Goal: Answer question/provide support: Share knowledge or assist other users

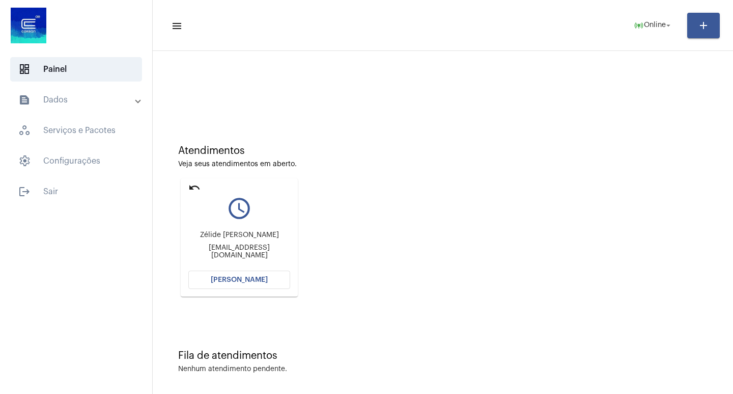
click at [199, 188] on mat-icon "undo" at bounding box center [194, 187] width 12 height 12
click at [259, 278] on span "[PERSON_NAME]" at bounding box center [239, 279] width 57 height 7
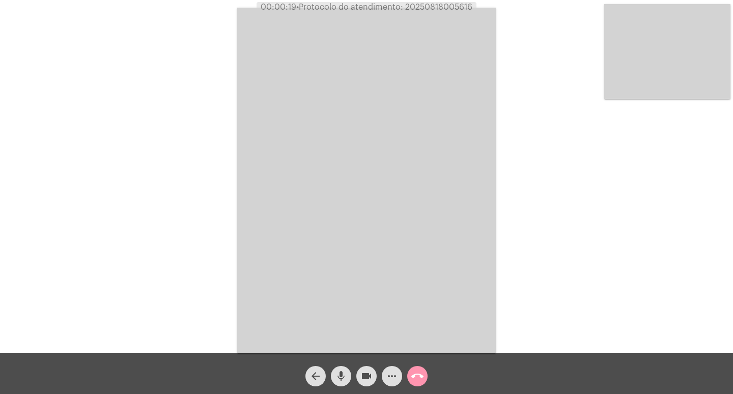
click at [344, 365] on div "mic" at bounding box center [340, 373] width 25 height 25
click at [345, 378] on mat-icon "mic_off" at bounding box center [341, 376] width 12 height 12
click at [198, 232] on div "Acessando Câmera e Microfone..." at bounding box center [366, 179] width 731 height 353
click at [342, 376] on mat-icon "mic" at bounding box center [341, 376] width 12 height 12
click at [320, 375] on mat-icon "arrow_back" at bounding box center [316, 376] width 12 height 12
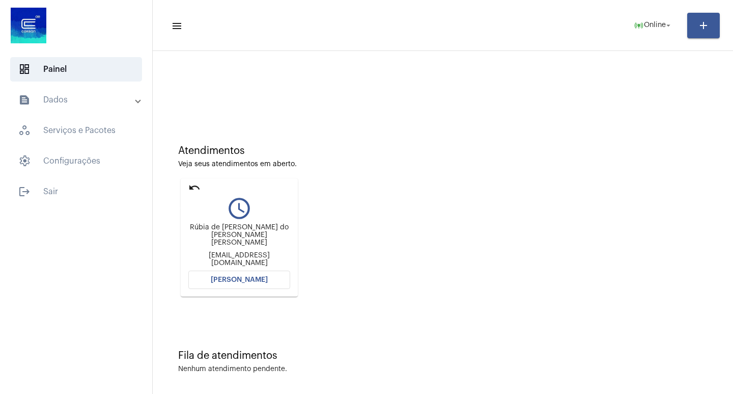
click at [191, 184] on mat-icon "undo" at bounding box center [194, 187] width 12 height 12
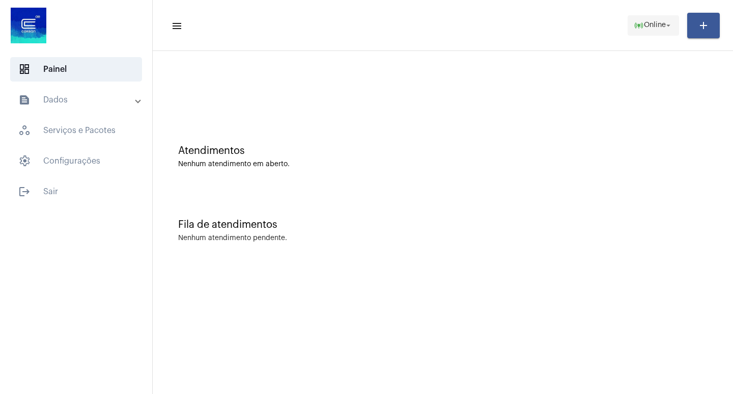
click at [657, 26] on span "Online" at bounding box center [655, 25] width 22 height 7
click at [663, 34] on span "online_prediction Online arrow_drop_down" at bounding box center [653, 25] width 39 height 18
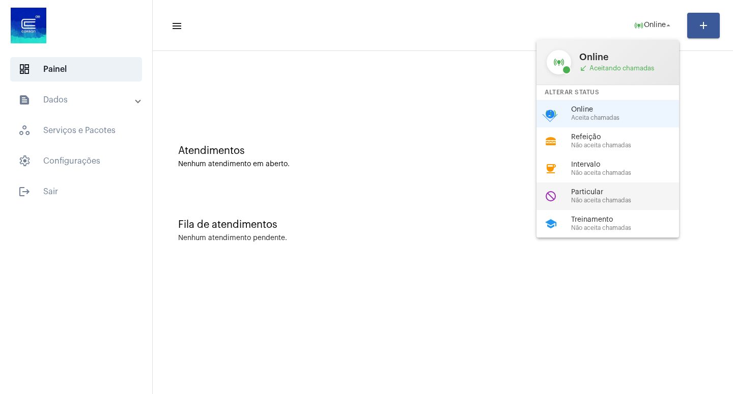
click at [647, 202] on span "Não aceita chamadas" at bounding box center [629, 200] width 116 height 7
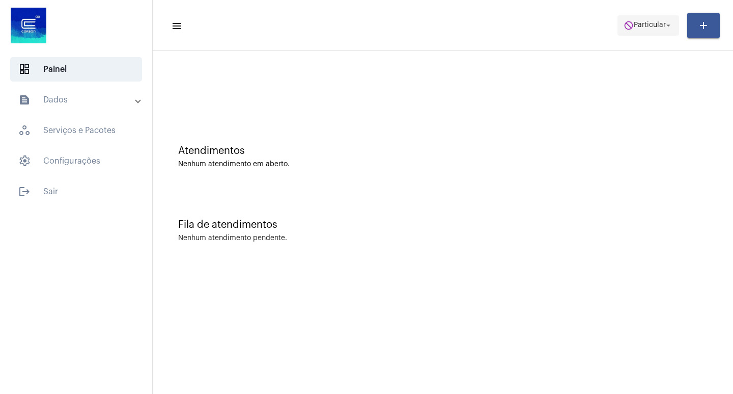
click at [638, 15] on button "do_not_disturb Particular arrow_drop_down" at bounding box center [649, 25] width 62 height 20
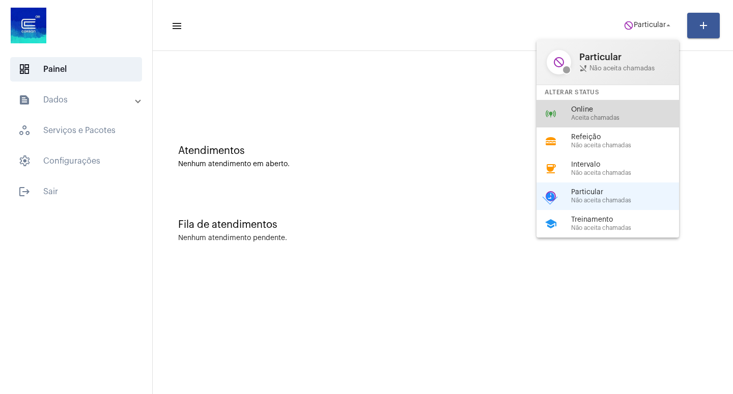
click at [615, 125] on div "online_prediction Online Aceita chamadas" at bounding box center [616, 114] width 159 height 28
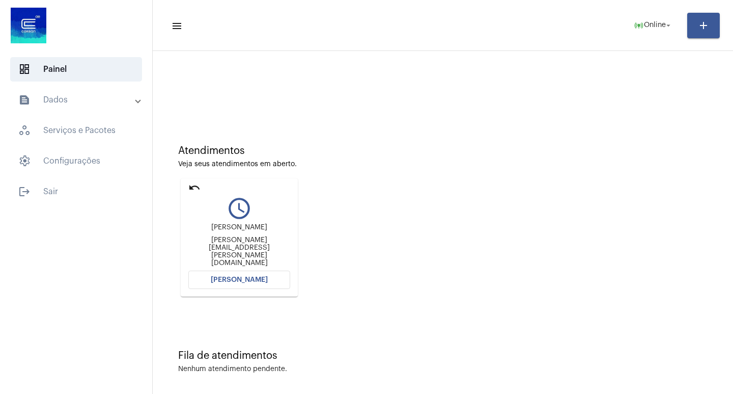
drag, startPoint x: 0, startPoint y: 5, endPoint x: 471, endPoint y: 112, distance: 483.2
click at [471, 112] on div at bounding box center [443, 85] width 570 height 59
click at [236, 279] on span "[PERSON_NAME]" at bounding box center [239, 279] width 57 height 7
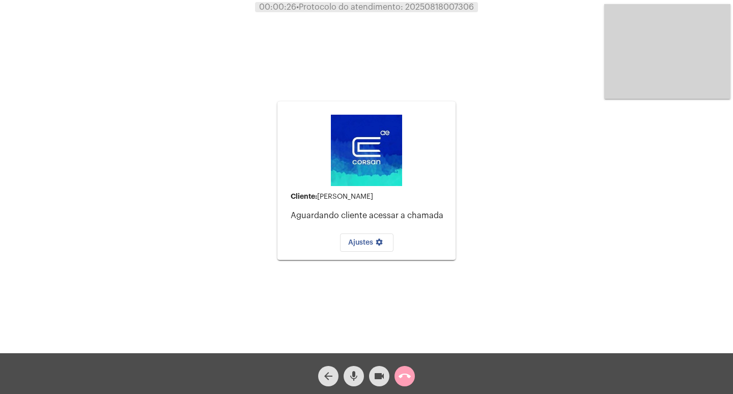
click at [405, 377] on mat-icon "call_end" at bounding box center [405, 376] width 12 height 12
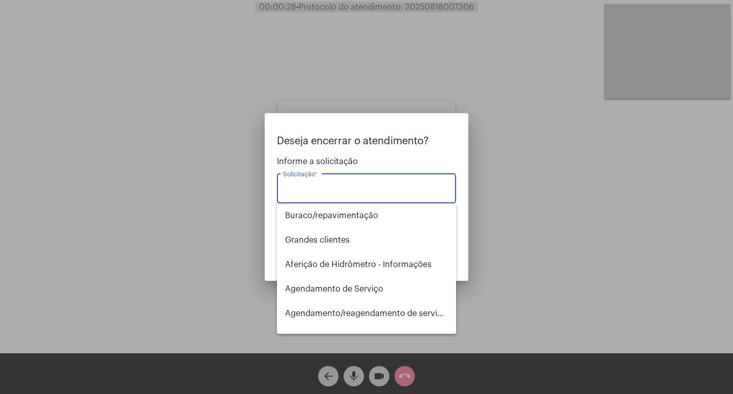
type input "i"
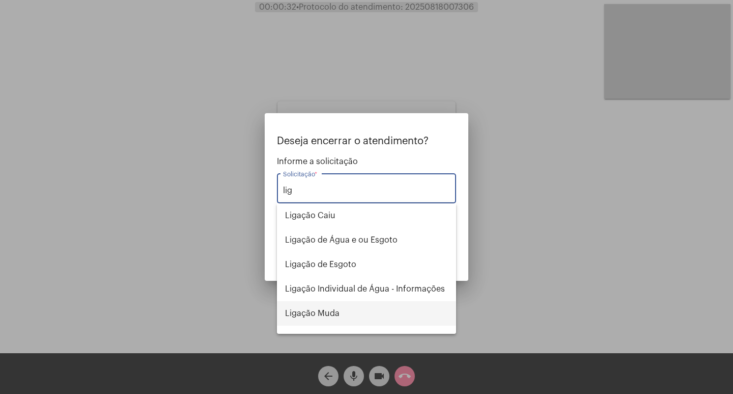
click at [359, 321] on span "Ligação Muda" at bounding box center [366, 313] width 163 height 24
type input "Ligação Muda"
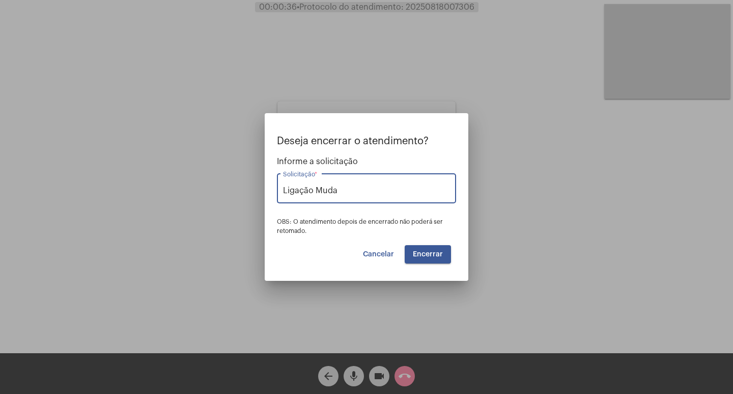
click at [441, 246] on button "Encerrar" at bounding box center [428, 254] width 46 height 18
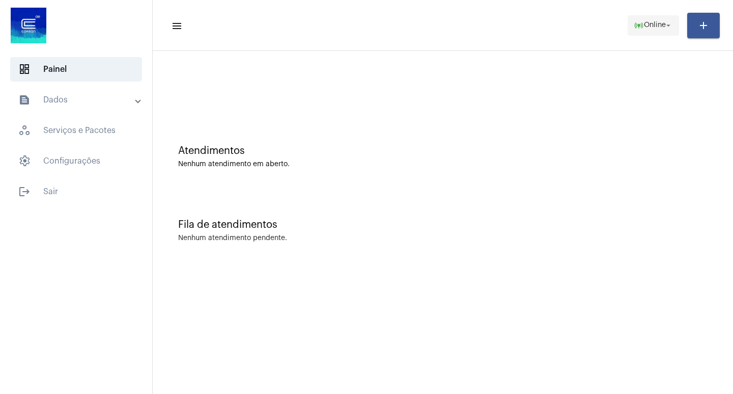
click at [667, 26] on mat-icon "arrow_drop_down" at bounding box center [668, 25] width 9 height 9
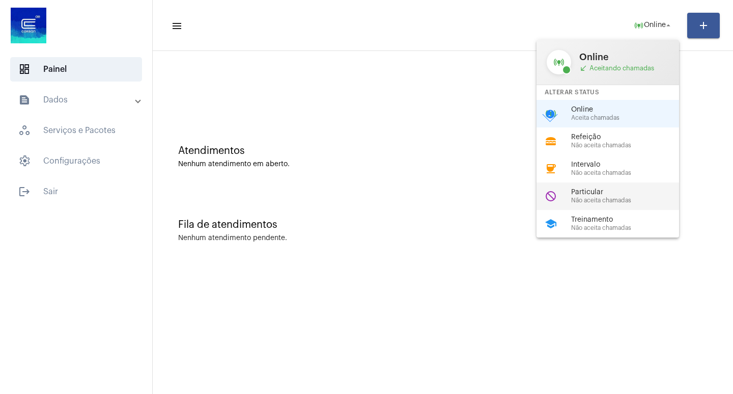
click at [638, 185] on div "do_not_disturb Particular Não aceita chamadas" at bounding box center [616, 196] width 159 height 28
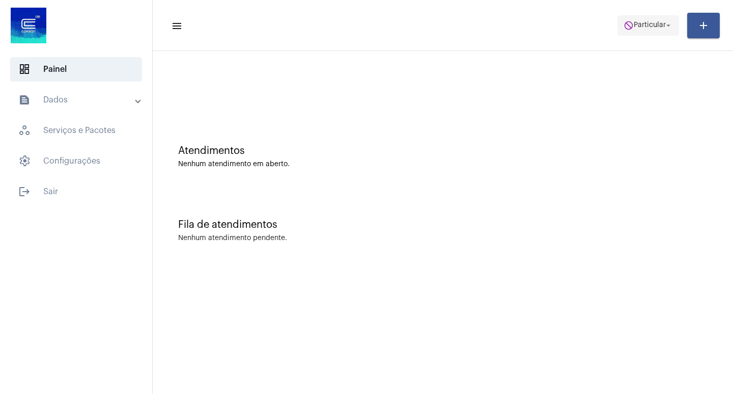
click at [637, 34] on span "do_not_disturb Particular arrow_drop_down" at bounding box center [648, 25] width 49 height 18
click at [635, 32] on span "do_not_disturb Particular arrow_drop_down" at bounding box center [648, 25] width 49 height 18
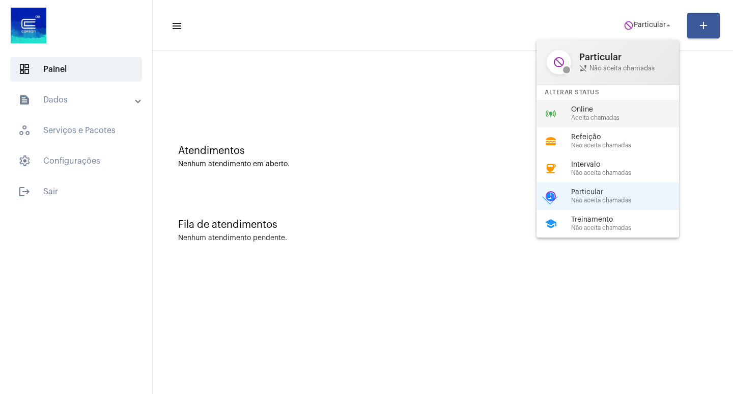
click at [601, 117] on span "Aceita chamadas" at bounding box center [629, 118] width 116 height 7
click at [601, 117] on div "Atendimentos Nenhum atendimento em aberto." at bounding box center [443, 152] width 570 height 74
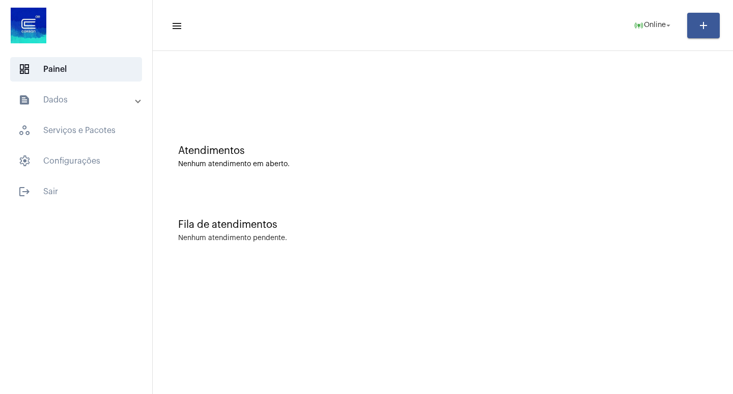
click at [608, 52] on div "Atendimentos Nenhum atendimento em aberto. Fila de atendimentos Nenhum atendime…" at bounding box center [443, 159] width 581 height 216
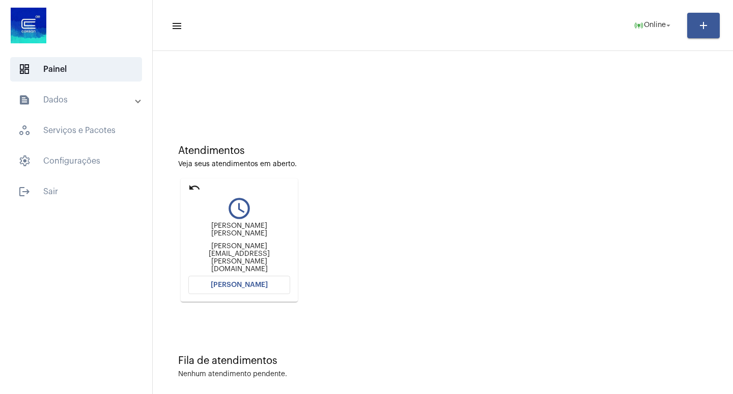
click at [277, 292] on mat-card "undo query_builder [PERSON_NAME] de Godoi [EMAIL_ADDRESS][PERSON_NAME][DOMAIN_N…" at bounding box center [239, 239] width 117 height 123
click at [267, 282] on button "[PERSON_NAME]" at bounding box center [239, 285] width 102 height 18
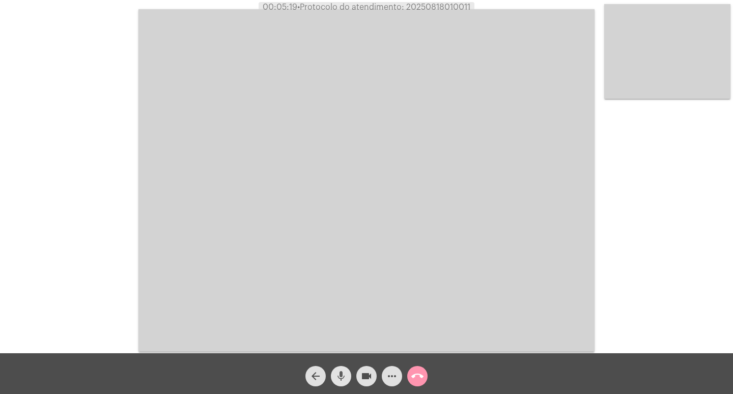
drag, startPoint x: 345, startPoint y: 369, endPoint x: 345, endPoint y: 375, distance: 6.6
click at [345, 375] on span "mic" at bounding box center [341, 376] width 12 height 20
click at [363, 372] on mat-icon "videocam" at bounding box center [367, 376] width 12 height 12
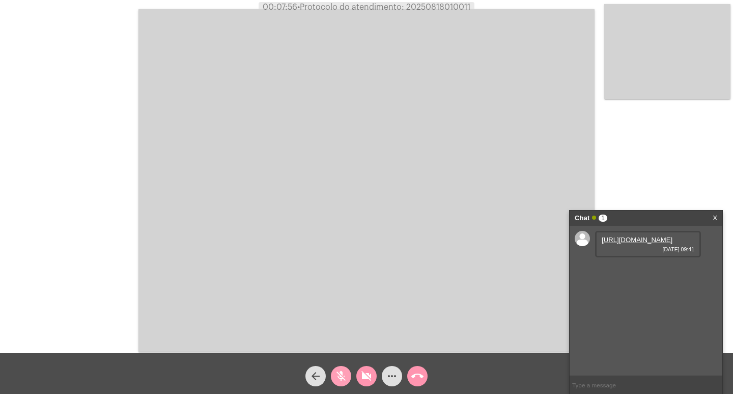
click at [336, 377] on mat-icon "mic_off" at bounding box center [341, 376] width 12 height 12
click at [366, 372] on mat-icon "videocam_off" at bounding box center [367, 376] width 12 height 12
click at [644, 243] on link "[URL][DOMAIN_NAME]" at bounding box center [637, 240] width 71 height 8
click at [341, 365] on div "mic" at bounding box center [340, 373] width 25 height 25
click at [339, 375] on mat-icon "mic_off" at bounding box center [341, 376] width 12 height 12
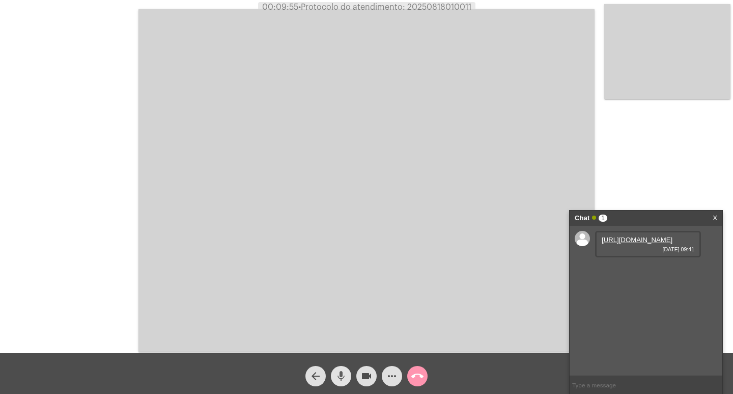
click at [339, 375] on mat-icon "mic" at bounding box center [341, 376] width 12 height 12
click at [437, 1] on div "Acessando Câmera e Microfone..." at bounding box center [366, 176] width 733 height 353
click at [437, 8] on span "• Protocolo do atendimento: 20250818010011" at bounding box center [383, 7] width 173 height 8
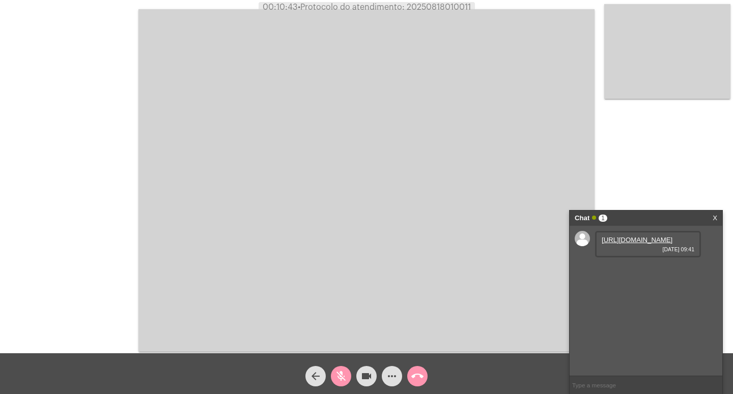
copy span "20250818010011"
click at [340, 376] on mat-icon "mic_off" at bounding box center [341, 376] width 12 height 12
click at [424, 374] on button "call_end" at bounding box center [417, 376] width 20 height 20
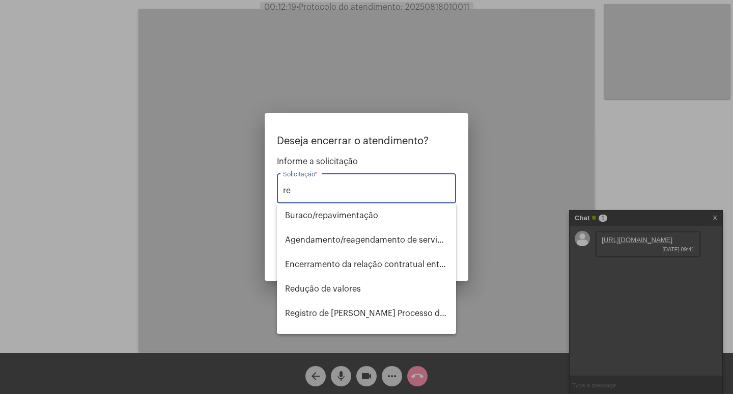
type input "r"
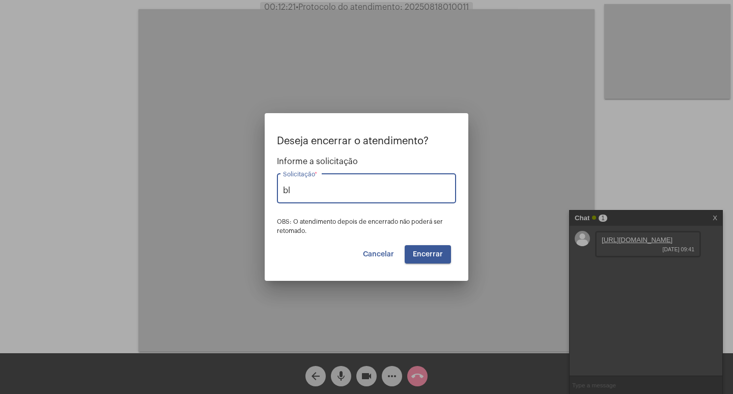
type input "b"
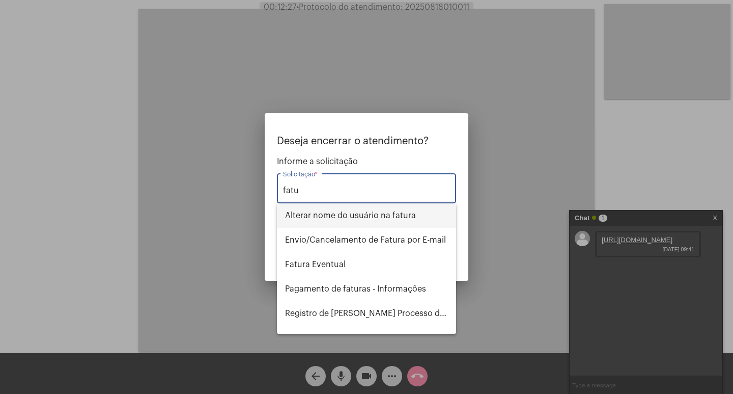
click at [376, 222] on span "Alterar nome do usuário na fatura" at bounding box center [366, 215] width 163 height 24
type input "Alterar nome do usuário na fatura"
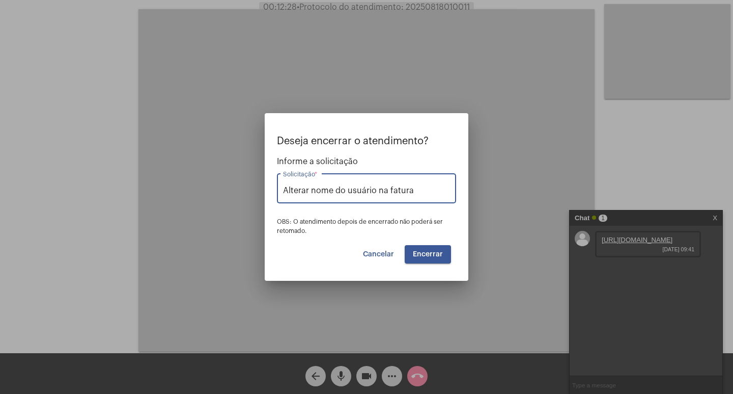
click at [428, 248] on button "Encerrar" at bounding box center [428, 254] width 46 height 18
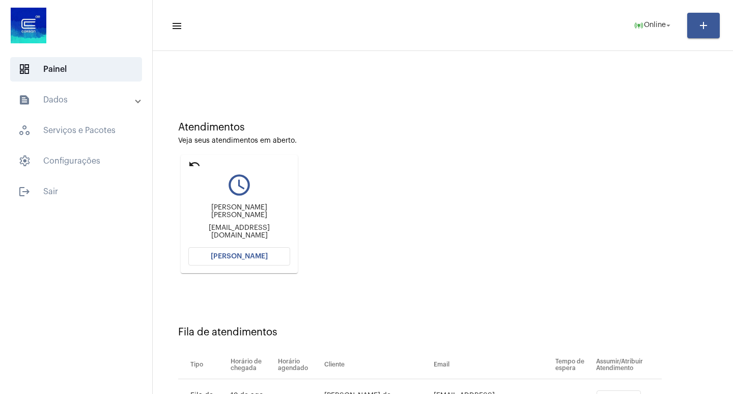
scroll to position [77, 0]
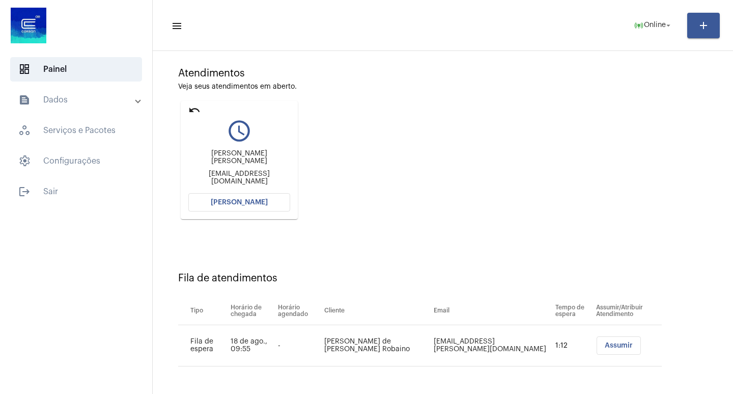
click at [222, 200] on span "[PERSON_NAME]" at bounding box center [239, 202] width 57 height 7
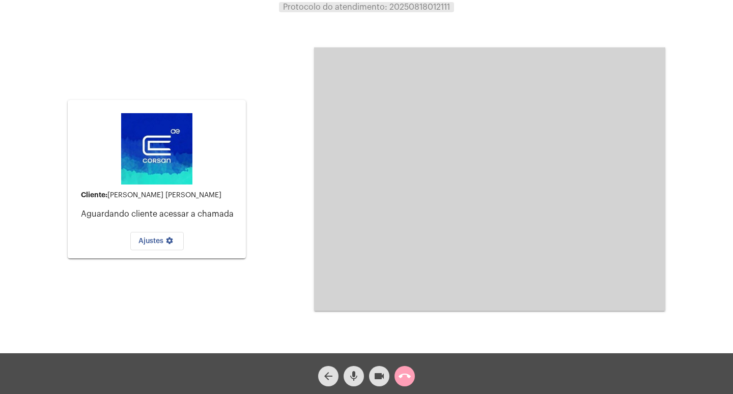
click at [405, 375] on mat-icon "call_end" at bounding box center [405, 376] width 12 height 12
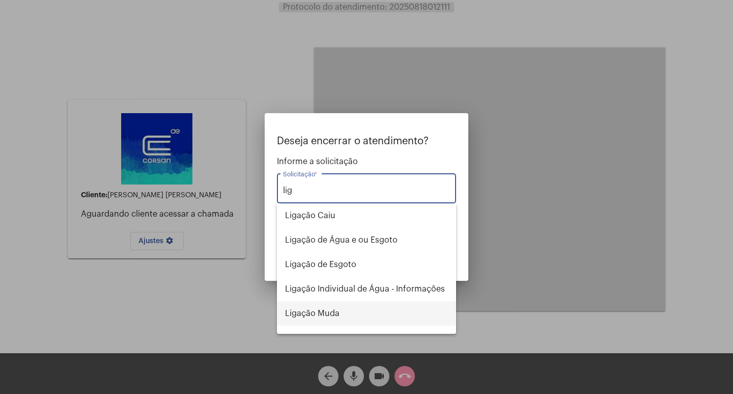
click at [357, 312] on span "Ligação Muda" at bounding box center [366, 313] width 163 height 24
type input "Ligação Muda"
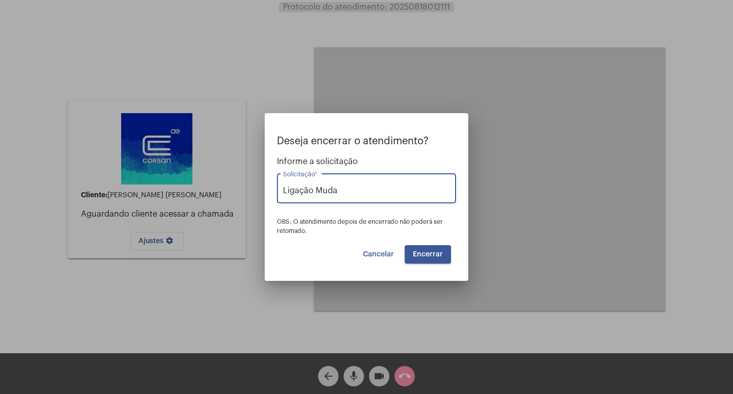
click at [430, 261] on button "Encerrar" at bounding box center [428, 254] width 46 height 18
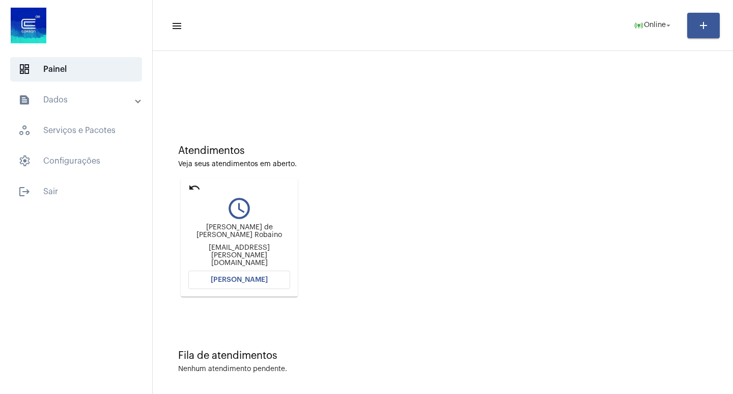
scroll to position [5, 0]
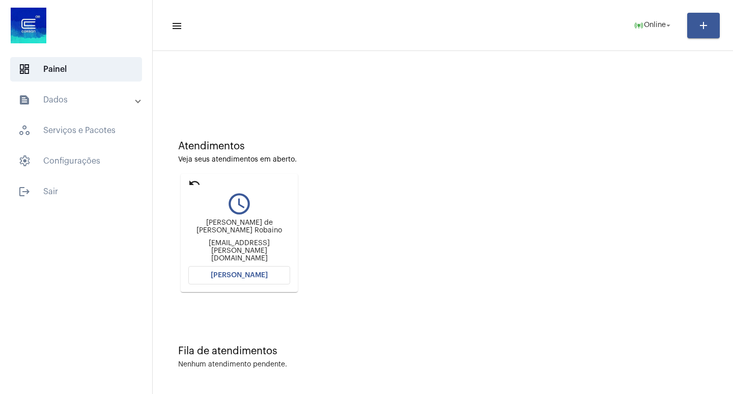
click at [280, 280] on button "[PERSON_NAME]" at bounding box center [239, 275] width 102 height 18
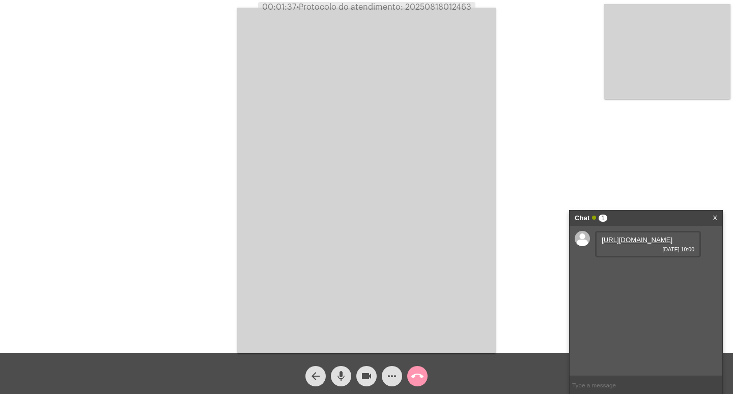
click at [616, 242] on link "[URL][DOMAIN_NAME]" at bounding box center [637, 240] width 71 height 8
click at [610, 272] on link "[URL][DOMAIN_NAME]" at bounding box center [637, 269] width 71 height 8
click at [418, 378] on mat-icon "call_end" at bounding box center [418, 376] width 12 height 12
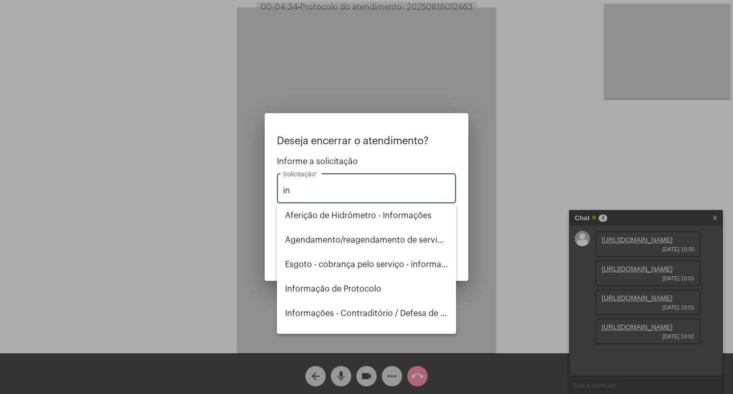
type input "i"
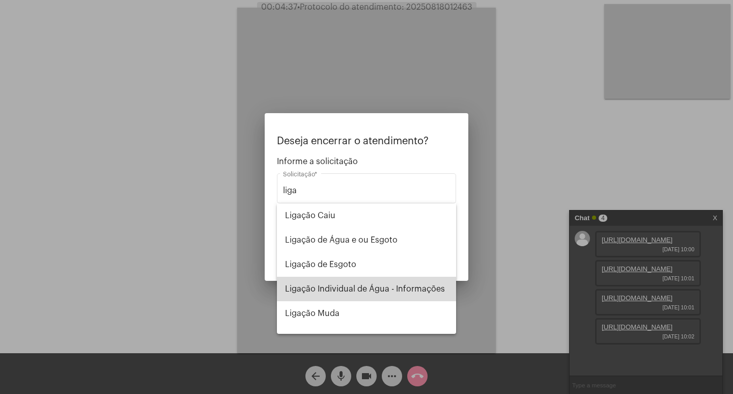
click at [406, 284] on span "Ligação Individual de Água - Informações" at bounding box center [366, 289] width 163 height 24
type input "Ligação Individual de Água - Informações"
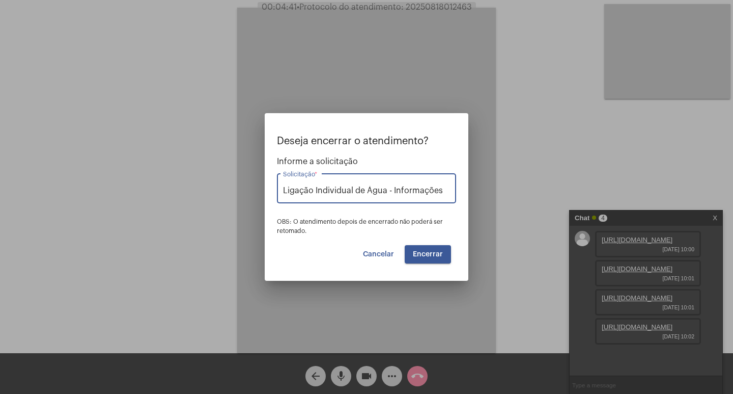
click at [447, 251] on button "Encerrar" at bounding box center [428, 254] width 46 height 18
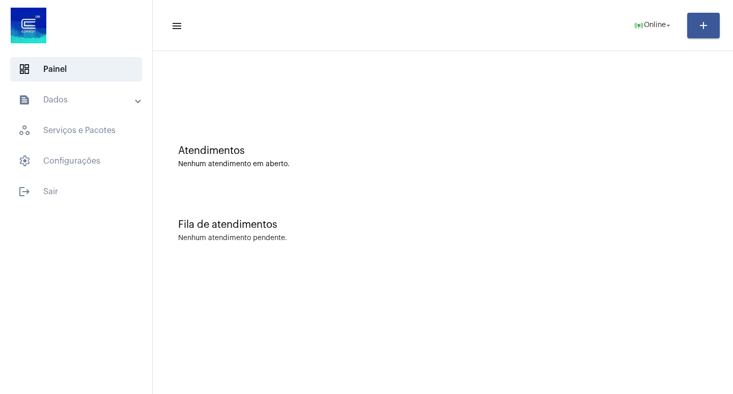
click at [607, 43] on mat-toolbar "menu online_prediction Online arrow_drop_down add" at bounding box center [443, 25] width 581 height 51
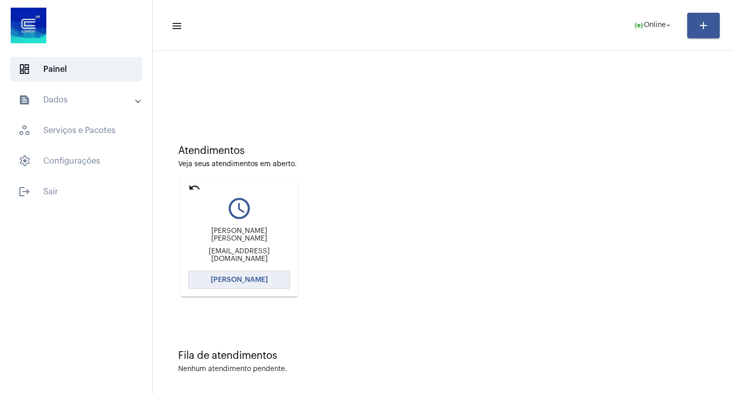
click at [239, 276] on span "[PERSON_NAME]" at bounding box center [239, 279] width 57 height 7
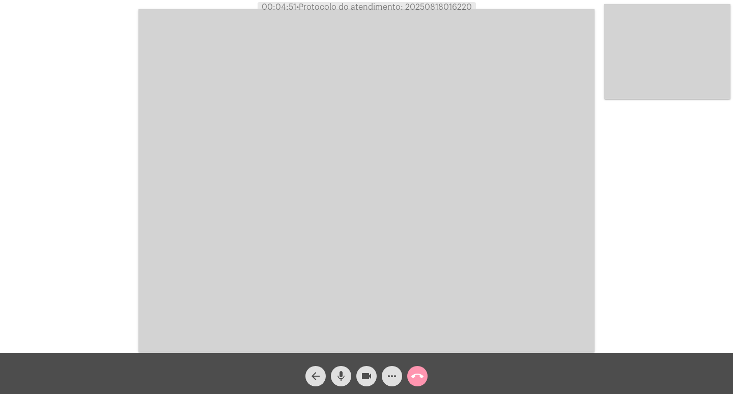
click at [343, 368] on span "mic" at bounding box center [341, 376] width 12 height 20
click at [371, 378] on mat-icon "videocam" at bounding box center [367, 376] width 12 height 12
click at [335, 381] on mat-icon "mic_off" at bounding box center [341, 376] width 12 height 12
click at [361, 380] on mat-icon "videocam_off" at bounding box center [367, 376] width 12 height 12
click at [415, 376] on mat-icon "call_end" at bounding box center [418, 376] width 12 height 12
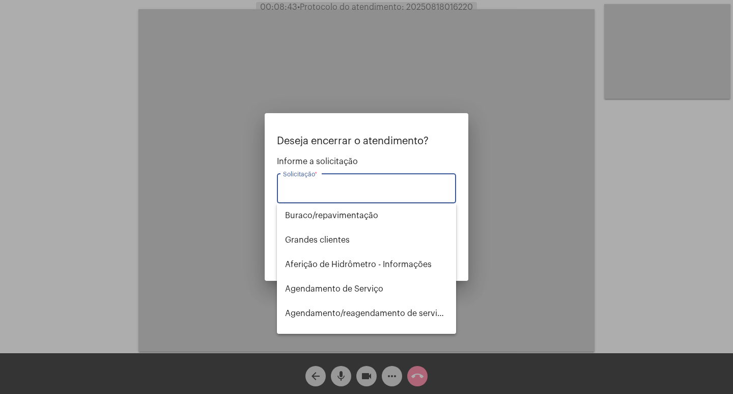
type input "i"
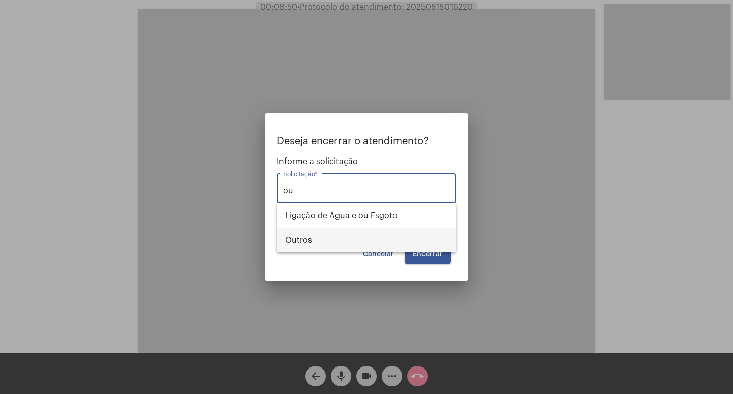
click at [340, 250] on span "Outros" at bounding box center [366, 240] width 163 height 24
type input "Outros"
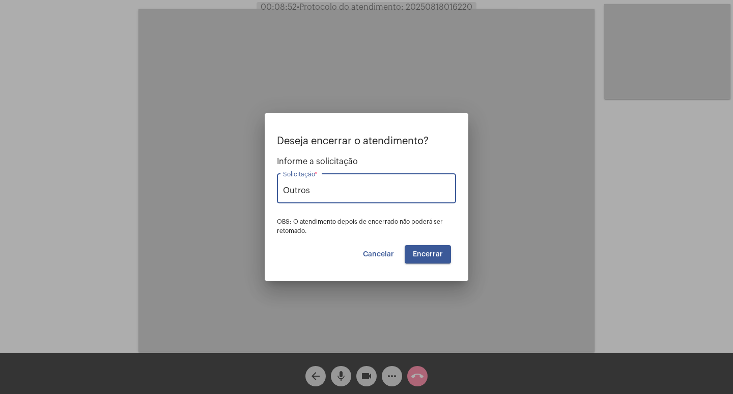
click at [449, 258] on button "Encerrar" at bounding box center [428, 254] width 46 height 18
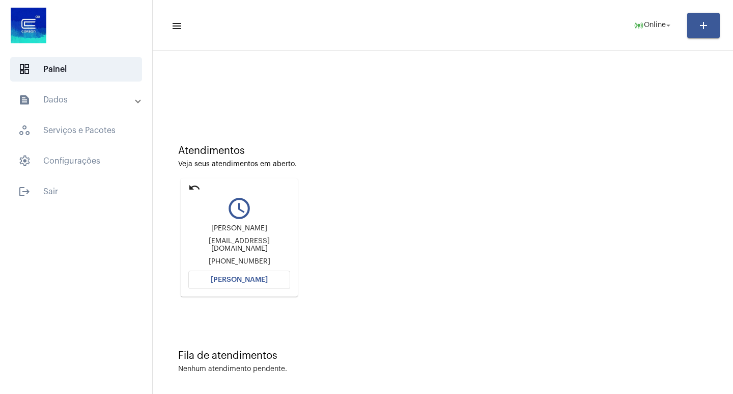
scroll to position [5, 0]
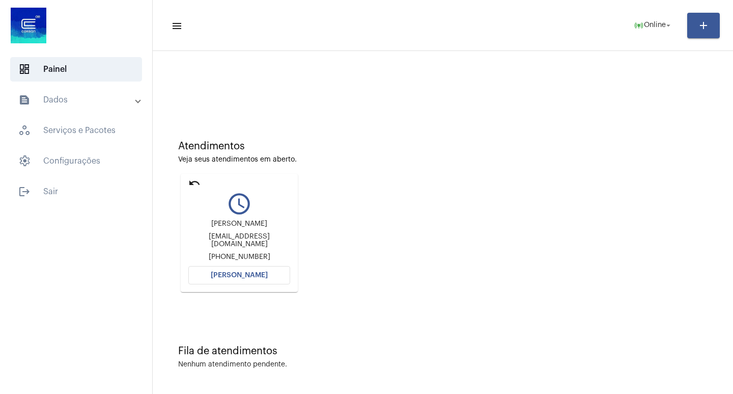
click at [235, 273] on span "[PERSON_NAME]" at bounding box center [239, 274] width 57 height 7
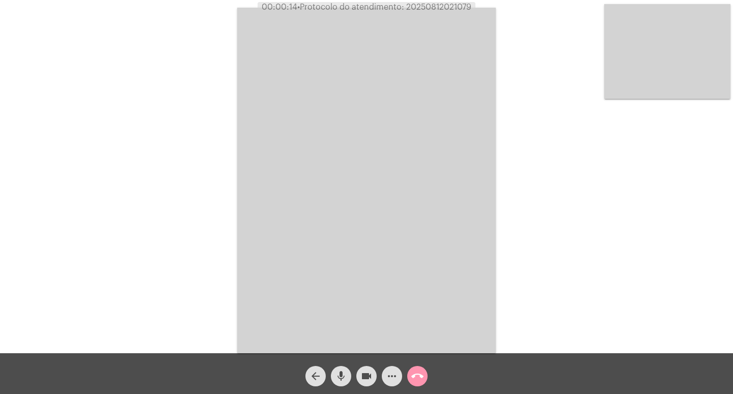
click at [359, 371] on button "videocam" at bounding box center [367, 376] width 20 height 20
click at [354, 375] on div "videocam_off" at bounding box center [366, 373] width 25 height 25
click at [378, 372] on div "videocam" at bounding box center [366, 373] width 25 height 25
click at [376, 372] on button "videocam_off" at bounding box center [367, 376] width 20 height 20
click at [350, 380] on button "mic" at bounding box center [341, 376] width 20 height 20
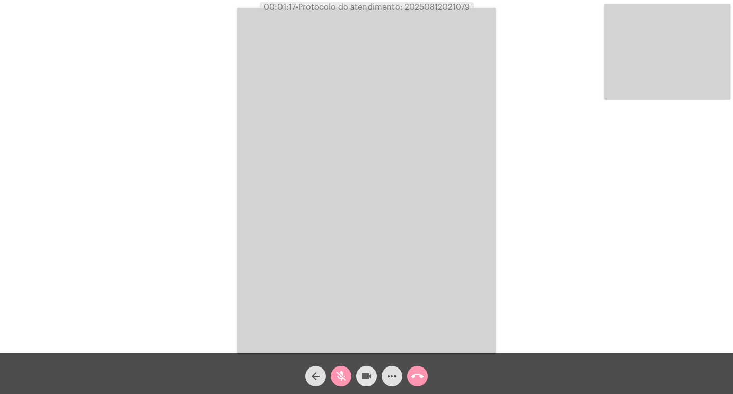
click at [357, 375] on button "videocam" at bounding box center [367, 376] width 20 height 20
click at [357, 375] on button "videocam_off" at bounding box center [367, 376] width 20 height 20
click at [343, 386] on span "mic_off" at bounding box center [341, 376] width 12 height 20
click at [360, 379] on button "videocam" at bounding box center [367, 376] width 20 height 20
click at [360, 380] on button "videocam_off" at bounding box center [367, 376] width 20 height 20
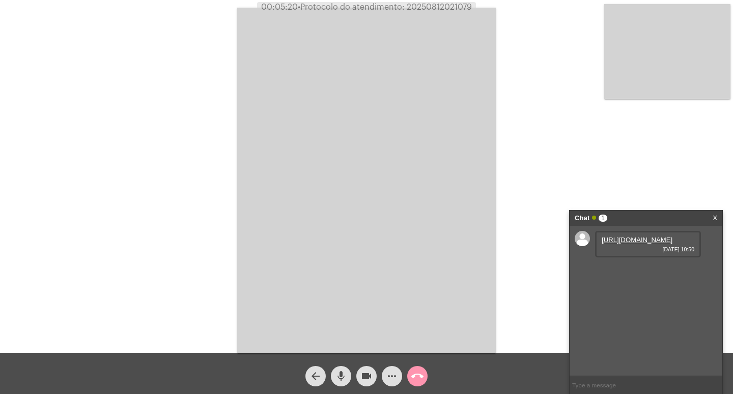
click at [634, 243] on link "[URL][DOMAIN_NAME]" at bounding box center [637, 240] width 71 height 8
click at [625, 272] on link "[URL][DOMAIN_NAME]" at bounding box center [637, 269] width 71 height 8
click at [733, 30] on div "Acessando Câmera e Microfone..." at bounding box center [366, 176] width 733 height 353
drag, startPoint x: 723, startPoint y: 35, endPoint x: 718, endPoint y: 41, distance: 8.0
click at [720, 38] on div "Acessando Câmera e Microfone..." at bounding box center [366, 176] width 733 height 353
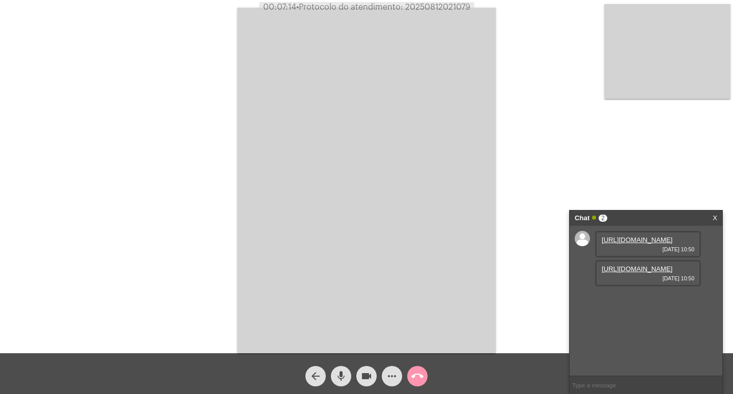
click at [719, 40] on video at bounding box center [668, 51] width 126 height 95
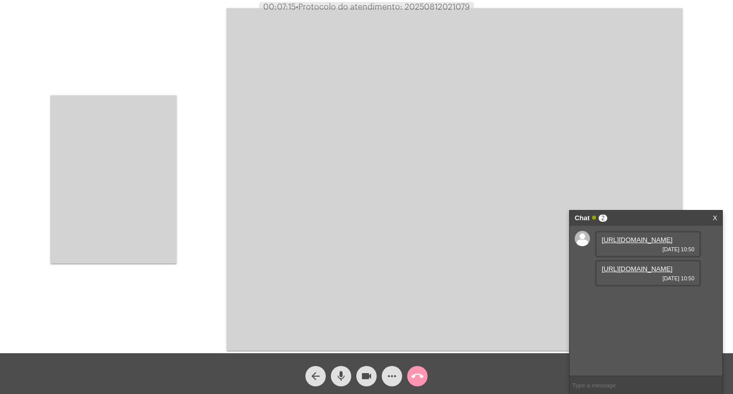
click at [120, 173] on video at bounding box center [113, 179] width 126 height 168
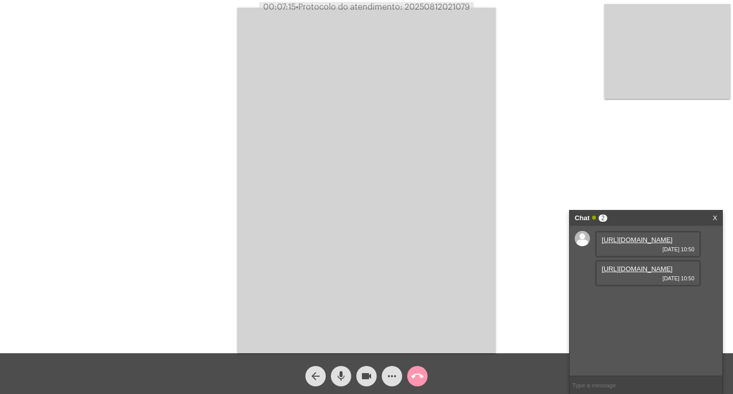
click at [120, 173] on div "Acessando Câmera e Microfone..." at bounding box center [366, 179] width 731 height 353
click at [654, 310] on span "[DATE] 10:53" at bounding box center [648, 307] width 93 height 6
click at [651, 301] on link "[URL][DOMAIN_NAME]" at bounding box center [637, 298] width 71 height 8
click at [390, 379] on mat-icon "more_horiz" at bounding box center [392, 376] width 12 height 12
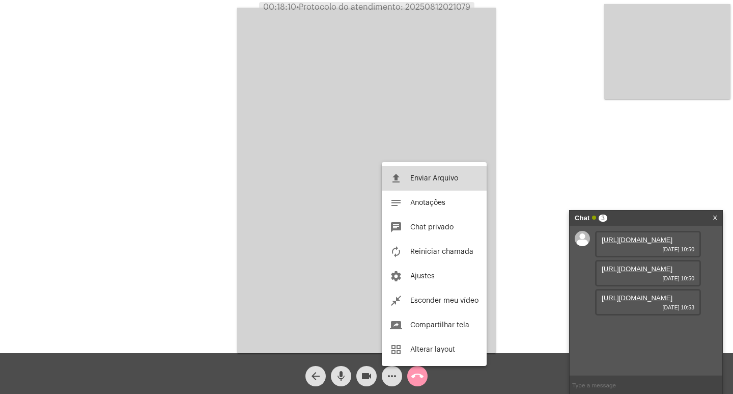
click at [410, 179] on button "file_upload Enviar Arquivo" at bounding box center [434, 178] width 105 height 24
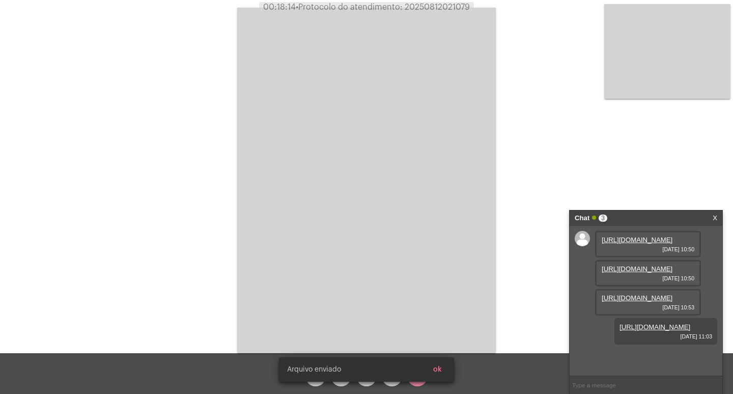
scroll to position [61, 0]
click at [424, 8] on span "• Protocolo do atendimento: 20250812021079" at bounding box center [383, 7] width 174 height 8
copy span "20250812021079"
click at [432, 15] on video at bounding box center [366, 180] width 259 height 345
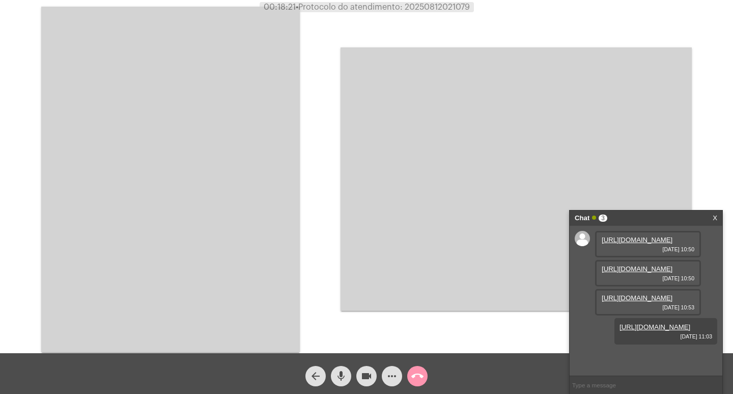
click at [211, 180] on video at bounding box center [170, 179] width 259 height 345
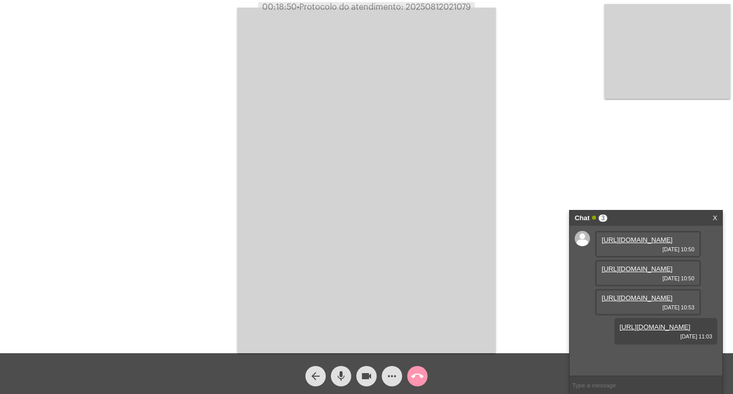
click at [410, 376] on button "call_end" at bounding box center [417, 376] width 20 height 20
click at [412, 377] on mat-icon "call_end" at bounding box center [418, 376] width 12 height 12
click at [424, 377] on button "call_end" at bounding box center [417, 376] width 20 height 20
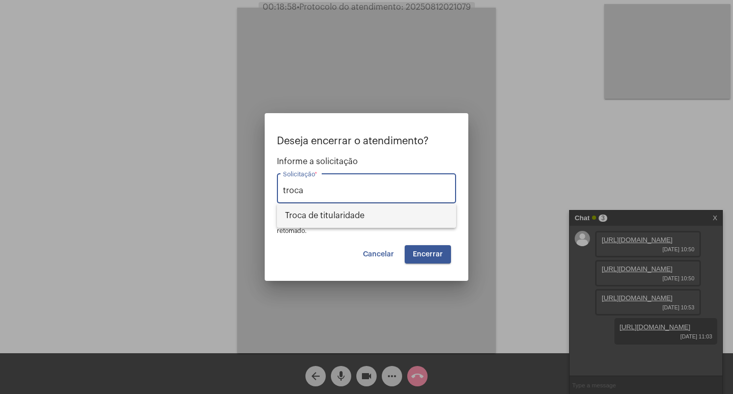
click at [388, 211] on span "Troca de titularidade" at bounding box center [366, 215] width 163 height 24
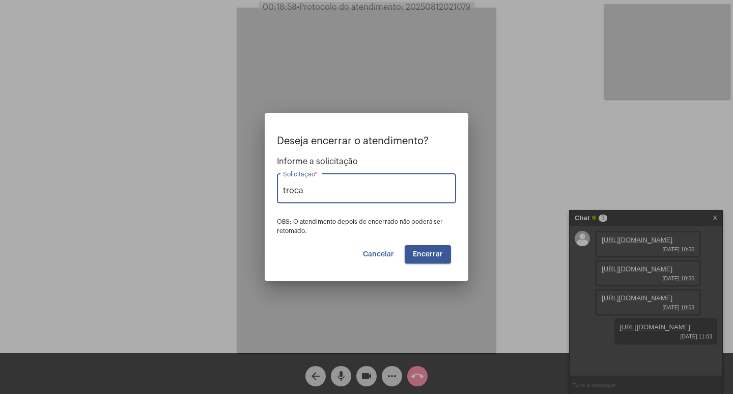
type input "Troca de titularidade"
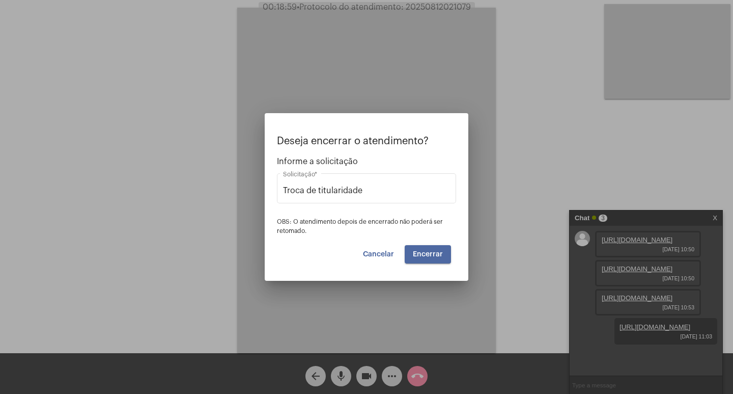
click at [447, 258] on button "Encerrar" at bounding box center [428, 254] width 46 height 18
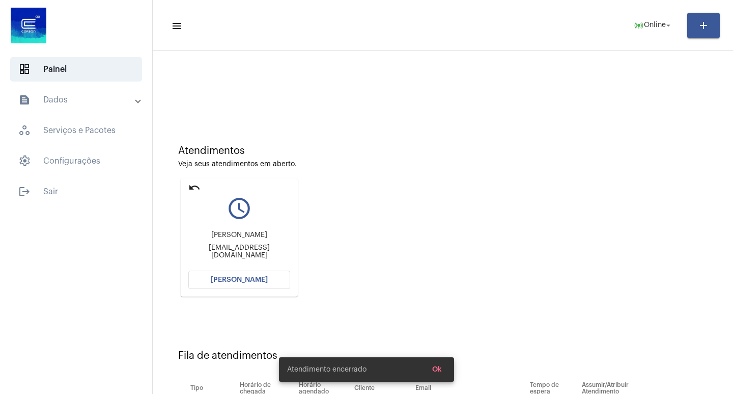
scroll to position [77, 0]
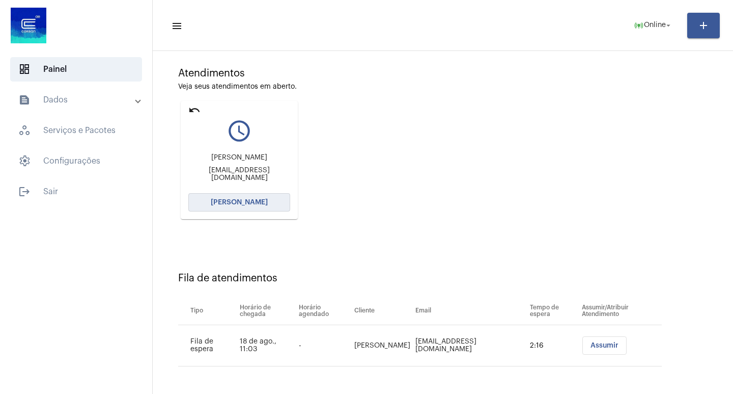
click at [254, 207] on button "[PERSON_NAME]" at bounding box center [239, 202] width 102 height 18
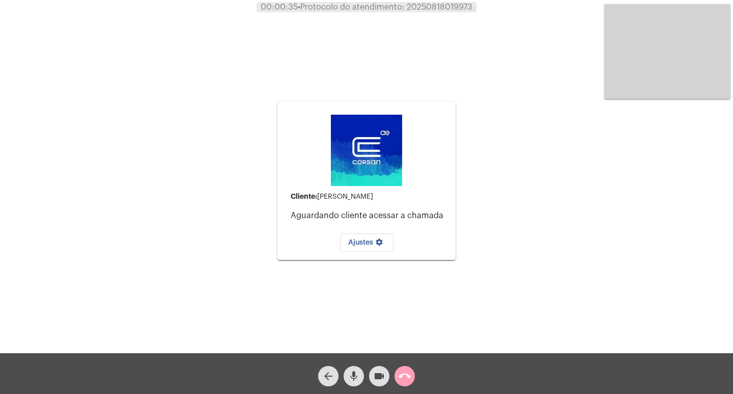
click at [402, 381] on mat-icon "call_end" at bounding box center [405, 376] width 12 height 12
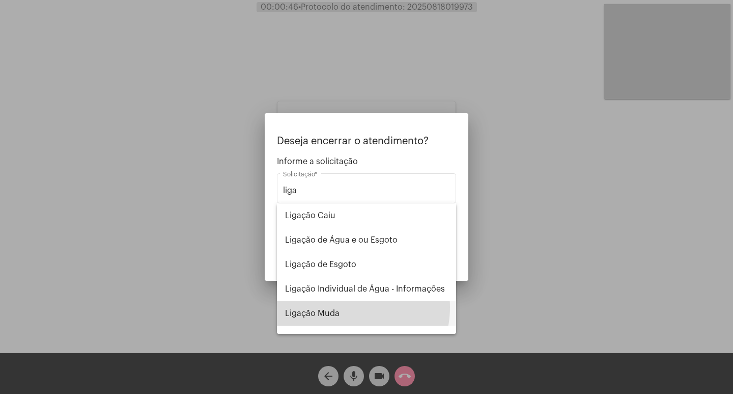
click at [347, 307] on span "Ligação Muda" at bounding box center [366, 313] width 163 height 24
type input "Ligação Muda"
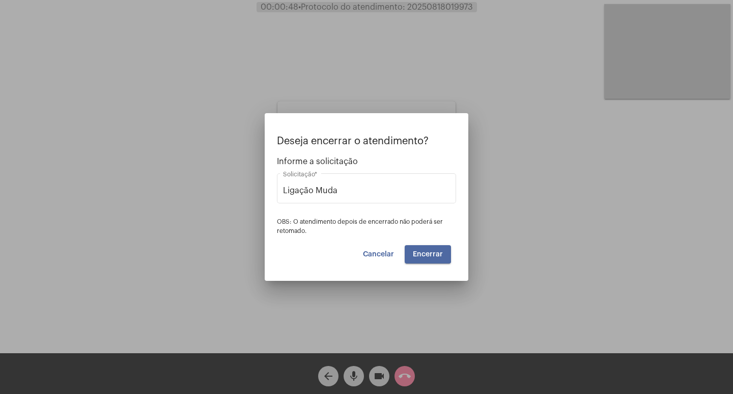
click at [416, 247] on button "Encerrar" at bounding box center [428, 254] width 46 height 18
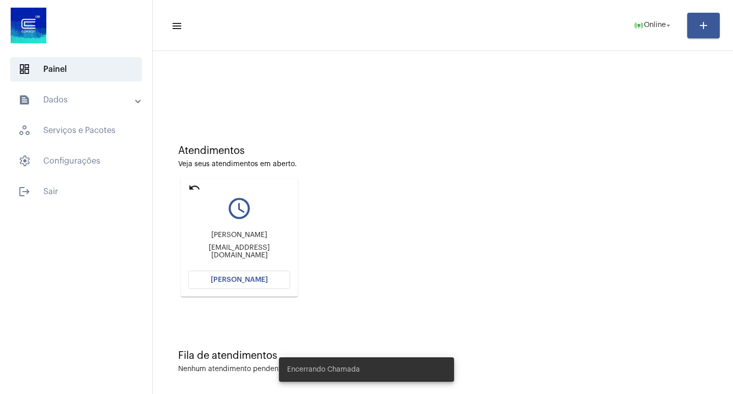
scroll to position [5, 0]
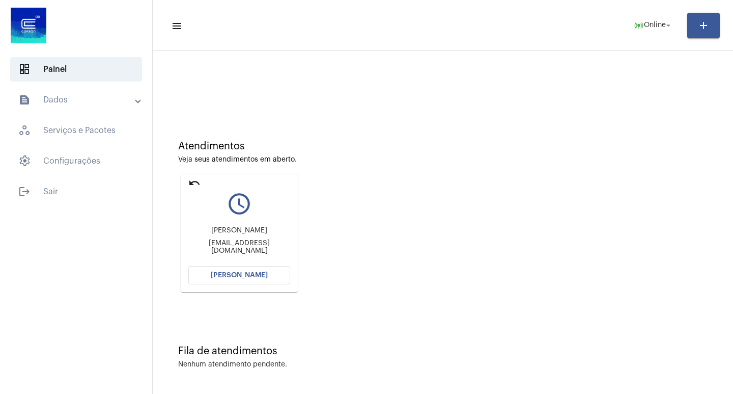
click at [199, 280] on button "[PERSON_NAME]" at bounding box center [239, 275] width 102 height 18
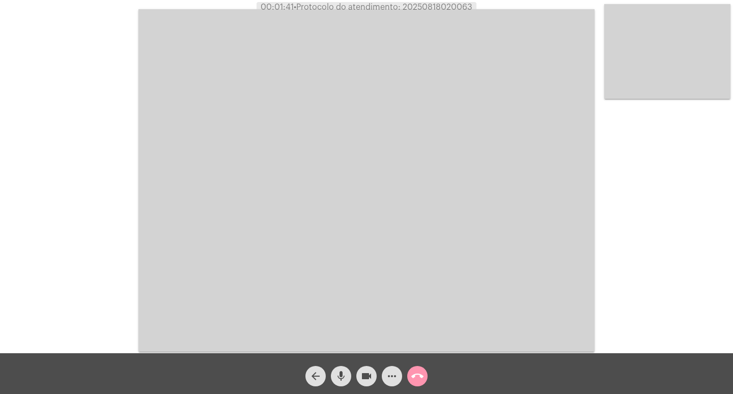
click at [422, 374] on mat-icon "call_end" at bounding box center [418, 376] width 12 height 12
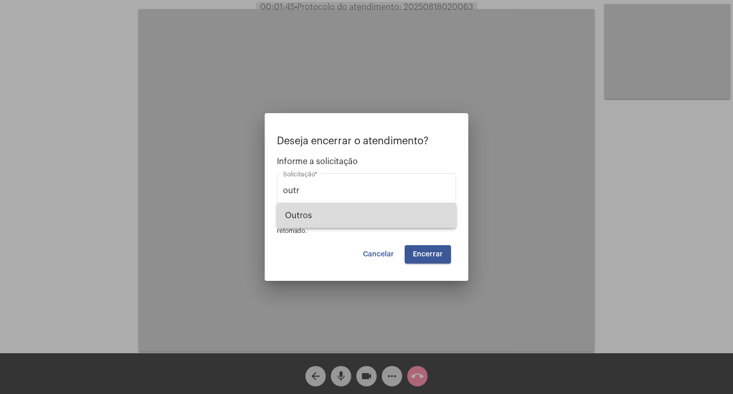
click at [407, 215] on span "Outros" at bounding box center [366, 215] width 163 height 24
type input "Outros"
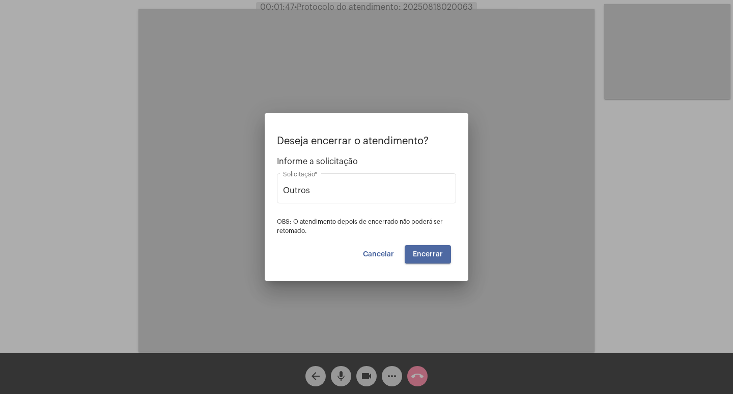
click at [445, 260] on button "Encerrar" at bounding box center [428, 254] width 46 height 18
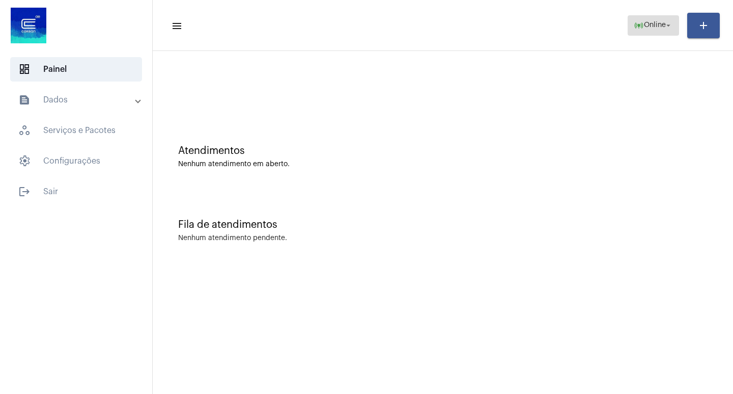
click at [638, 19] on span "online_prediction Online arrow_drop_down" at bounding box center [653, 25] width 39 height 18
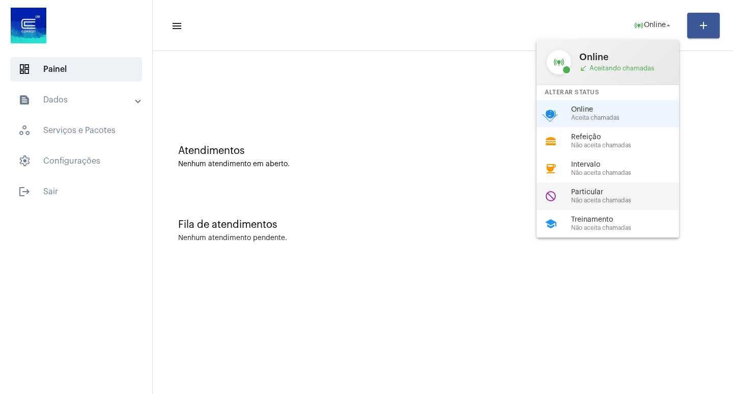
click at [620, 188] on span "Particular" at bounding box center [629, 192] width 116 height 8
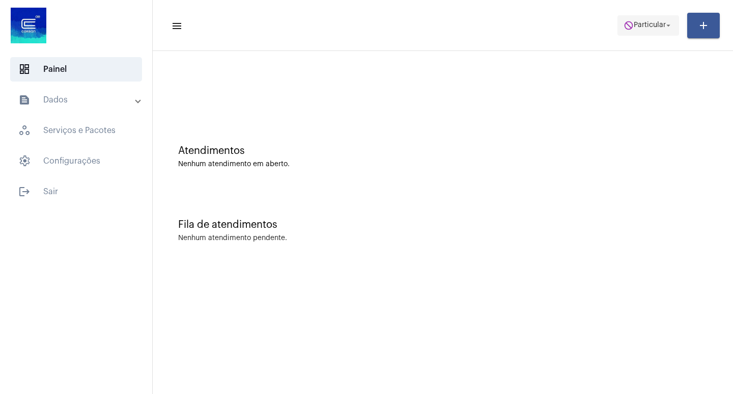
click at [666, 16] on span "do_not_disturb Particular arrow_drop_down" at bounding box center [648, 25] width 49 height 18
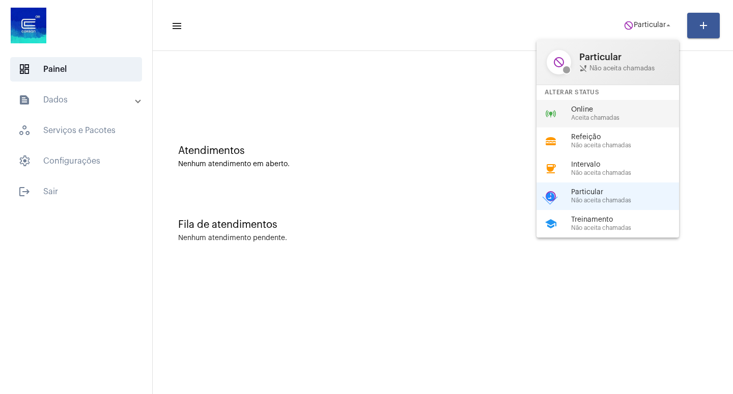
click at [645, 123] on div "online_prediction Online Aceita chamadas" at bounding box center [616, 114] width 159 height 28
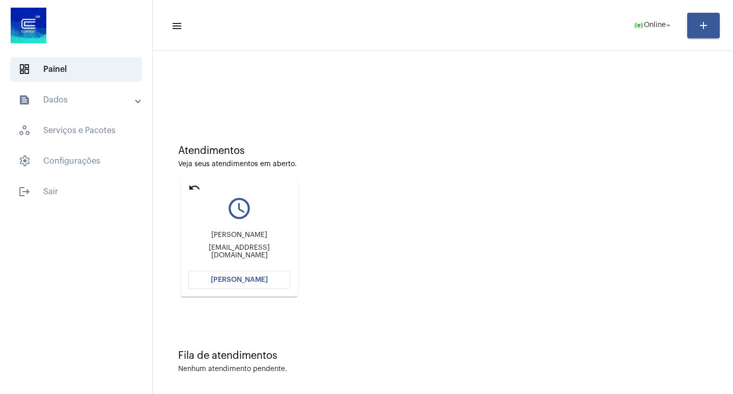
click at [263, 277] on span "[PERSON_NAME]" at bounding box center [239, 279] width 57 height 7
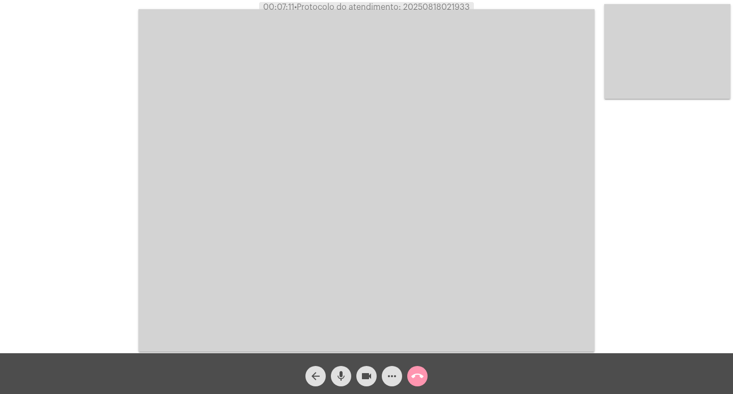
click at [337, 382] on span "mic" at bounding box center [341, 376] width 12 height 20
click at [362, 380] on mat-icon "videocam" at bounding box center [367, 376] width 12 height 12
click at [362, 380] on mat-icon "videocam_off" at bounding box center [367, 376] width 12 height 12
click at [342, 379] on mat-icon "mic_off" at bounding box center [341, 376] width 12 height 12
click at [411, 376] on button "call_end" at bounding box center [417, 376] width 20 height 20
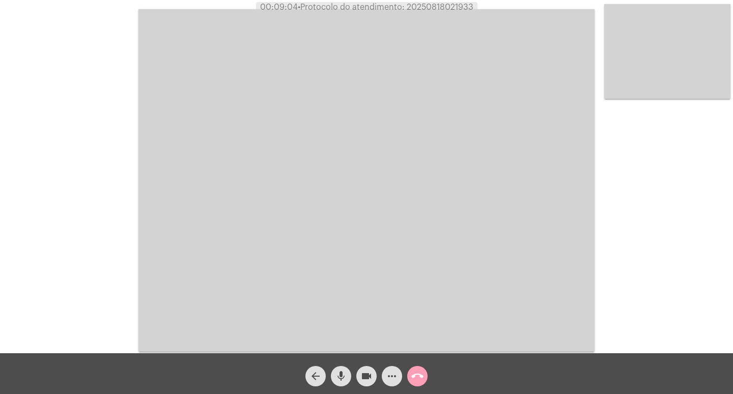
click at [411, 376] on button "call_end" at bounding box center [417, 376] width 20 height 20
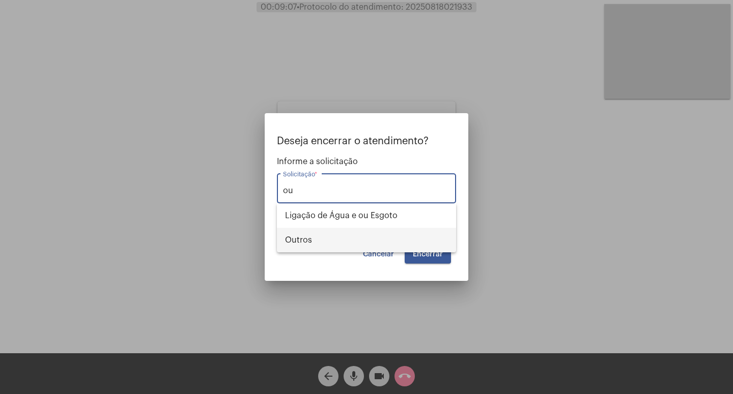
click at [400, 234] on span "Outros" at bounding box center [366, 240] width 163 height 24
type input "Outros"
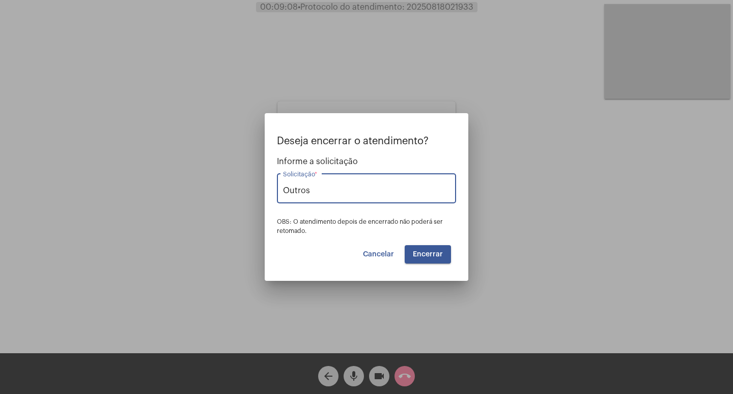
click at [437, 254] on span "Encerrar" at bounding box center [428, 254] width 30 height 7
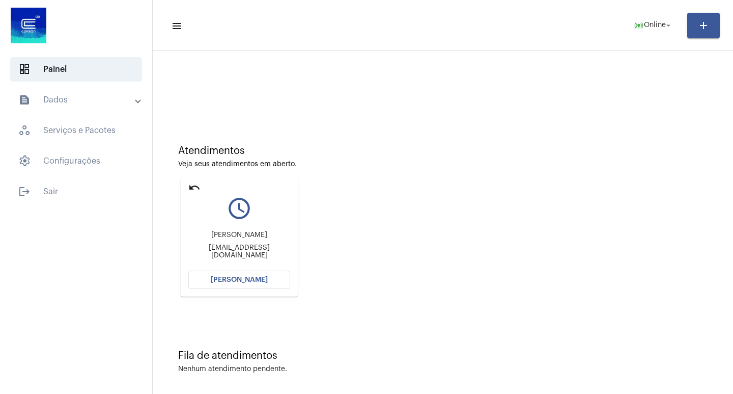
click at [236, 276] on span "[PERSON_NAME]" at bounding box center [239, 279] width 57 height 7
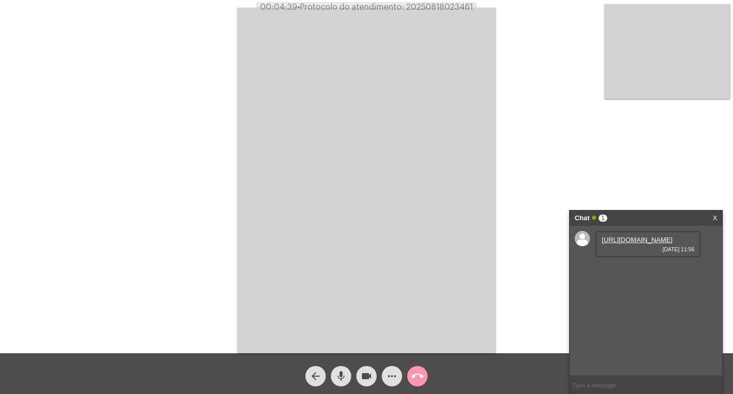
click at [627, 243] on link "[URL][DOMAIN_NAME]" at bounding box center [637, 240] width 71 height 8
click at [649, 272] on link "[URL][DOMAIN_NAME]" at bounding box center [637, 269] width 71 height 8
click at [358, 369] on div "videocam" at bounding box center [366, 373] width 25 height 25
click at [358, 369] on div "videocam_off" at bounding box center [366, 373] width 25 height 25
click at [427, 10] on span "• Protocolo do atendimento: 20250818023461" at bounding box center [384, 7] width 176 height 8
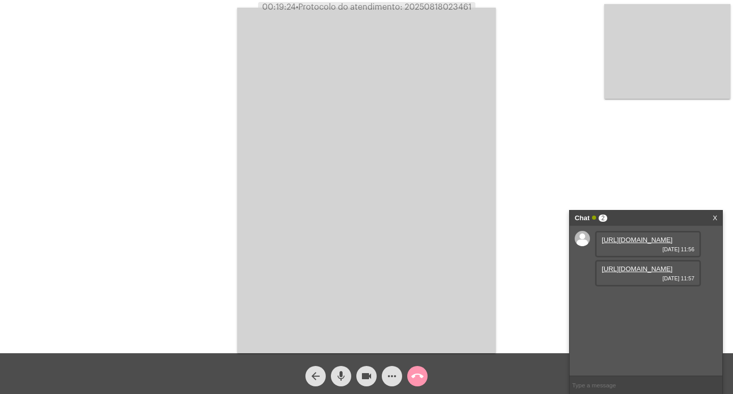
click at [427, 10] on span "• Protocolo do atendimento: 20250818023461" at bounding box center [384, 7] width 176 height 8
drag, startPoint x: 427, startPoint y: 10, endPoint x: 368, endPoint y: 86, distance: 96.3
click at [366, 89] on video at bounding box center [366, 180] width 259 height 345
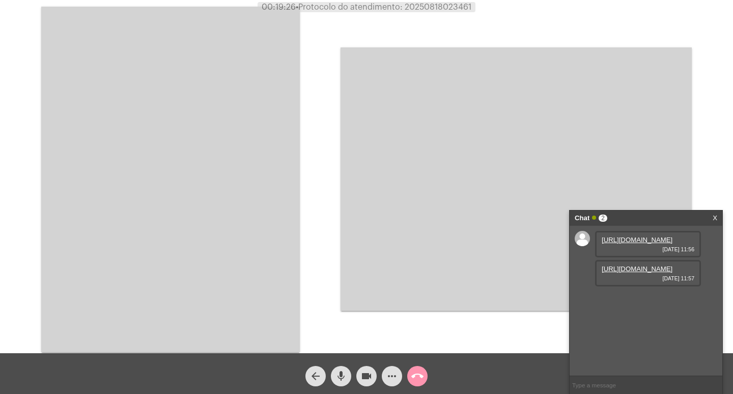
click at [236, 106] on video at bounding box center [170, 179] width 259 height 345
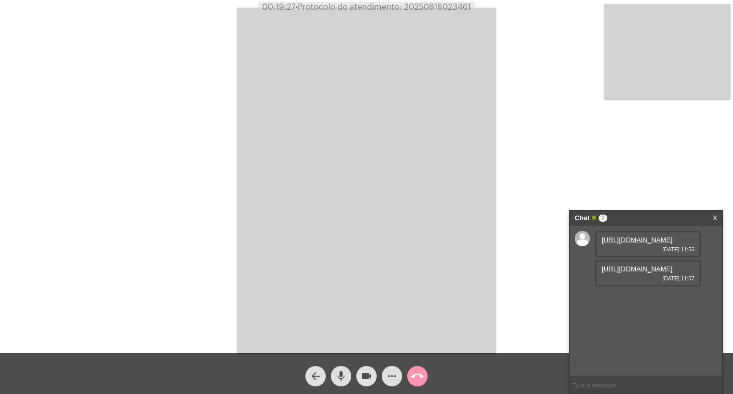
click at [512, 77] on div "Acessando Câmera e Microfone..." at bounding box center [366, 179] width 731 height 353
click at [449, 5] on span "• Protocolo do atendimento: 20250818023461" at bounding box center [384, 7] width 176 height 8
copy span "20250818023461"
click at [198, 125] on div "Acessando Câmera e Microfone..." at bounding box center [366, 179] width 731 height 353
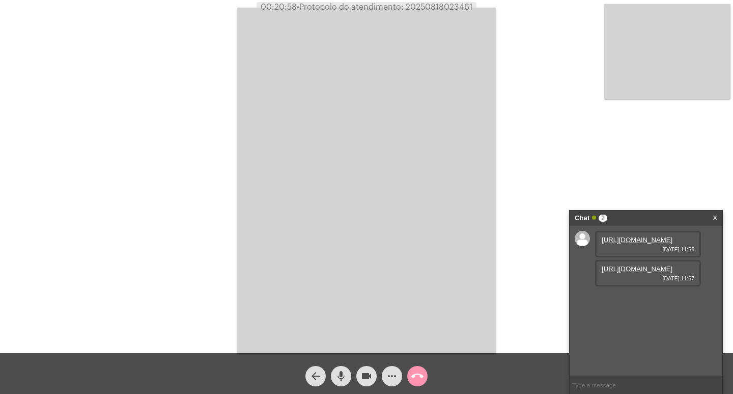
click at [389, 369] on span "more_horiz" at bounding box center [392, 376] width 12 height 20
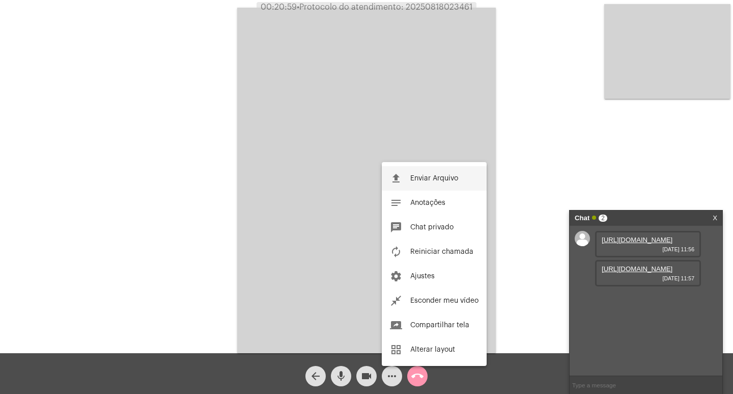
click at [408, 178] on button "file_upload Enviar Arquivo" at bounding box center [434, 178] width 105 height 24
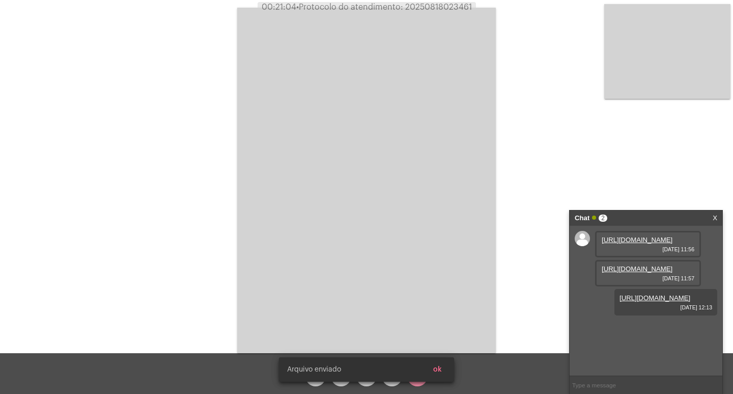
scroll to position [9, 0]
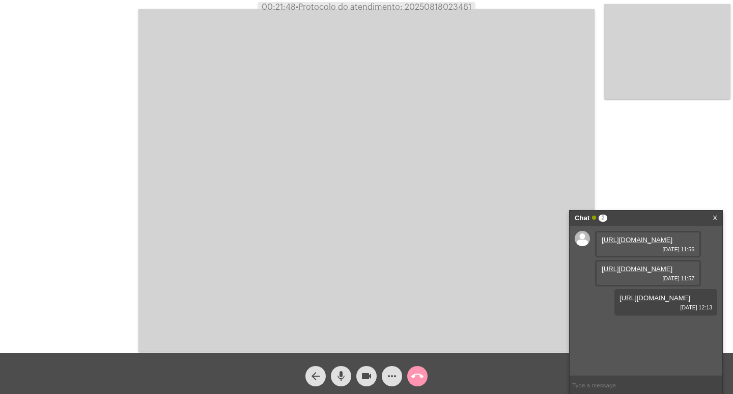
click at [418, 372] on mat-icon "call_end" at bounding box center [418, 376] width 12 height 12
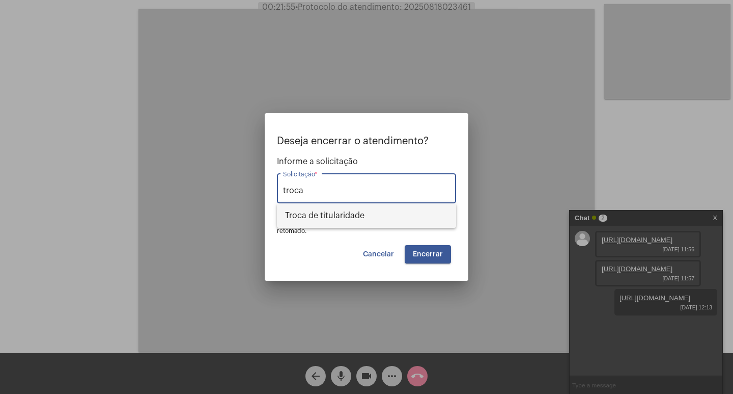
click at [369, 221] on span "Troca de titularidade" at bounding box center [366, 215] width 163 height 24
type input "Troca de titularidade"
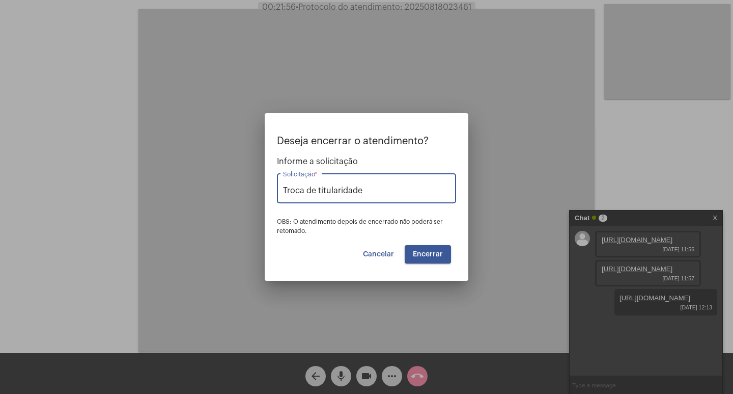
click at [421, 256] on span "Encerrar" at bounding box center [428, 254] width 30 height 7
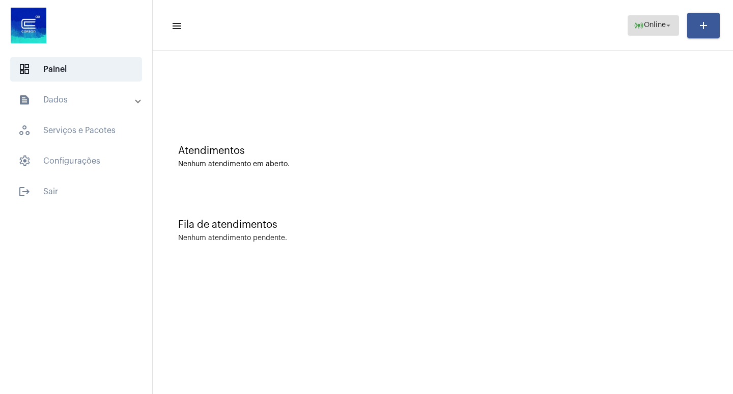
click at [637, 32] on span "online_prediction Online arrow_drop_down" at bounding box center [653, 25] width 39 height 18
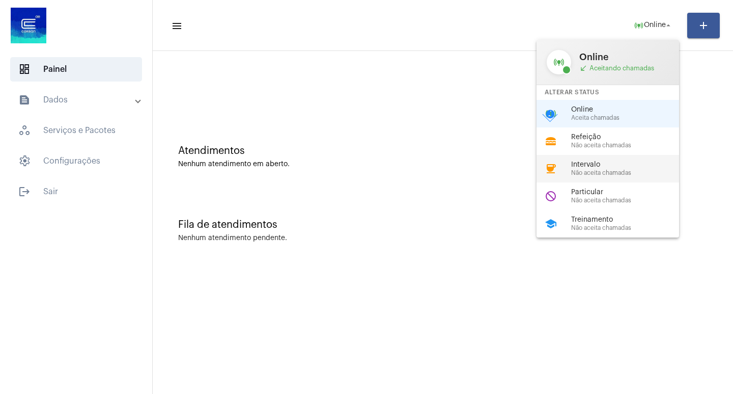
click at [632, 173] on span "Não aceita chamadas" at bounding box center [629, 173] width 116 height 7
click at [632, 173] on div "Atendimentos Nenhum atendimento em aberto." at bounding box center [443, 152] width 570 height 74
